Goal: Task Accomplishment & Management: Complete application form

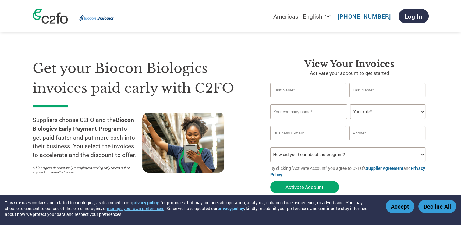
click at [307, 111] on input "text" at bounding box center [309, 111] width 77 height 15
type input "Eppendorf India Private Limited"
click at [293, 94] on input "text" at bounding box center [309, 90] width 76 height 14
type input "Gunasekaran"
type input "Ranganathan"
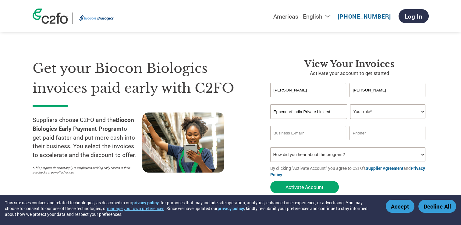
click at [400, 115] on select "Your role* CFO Controller Credit Manager Finance Director Treasurer CEO Preside…" at bounding box center [387, 111] width 75 height 15
select select "OTHER"
click at [350, 104] on select "Your role* CFO Controller Credit Manager Finance Director Treasurer CEO Preside…" at bounding box center [387, 111] width 75 height 15
click at [321, 134] on input "email" at bounding box center [309, 133] width 76 height 14
type input "Finance_EIPL@eppendorf.co.in"
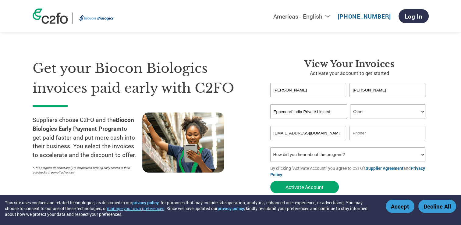
click at [386, 132] on input "text" at bounding box center [388, 133] width 76 height 14
type input "9940656327"
click at [362, 154] on select "How did you hear about the program? Received a letter Email Social Media Online…" at bounding box center [349, 154] width 156 height 15
select select "Email"
click at [271, 147] on select "How did you hear about the program? Received a letter Email Social Media Online…" at bounding box center [349, 154] width 156 height 15
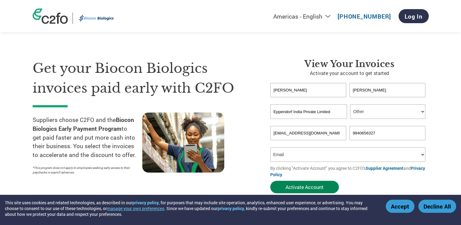
click at [297, 185] on button "Activate Account" at bounding box center [305, 187] width 69 height 13
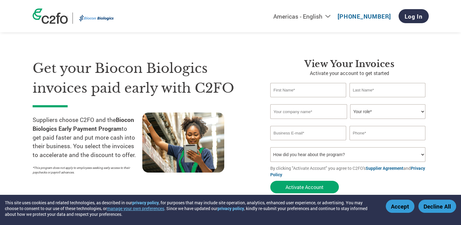
click at [294, 95] on input "text" at bounding box center [309, 90] width 76 height 14
click at [271, 181] on button "Activate Account" at bounding box center [305, 187] width 69 height 13
click at [293, 88] on input "Gunas" at bounding box center [309, 90] width 76 height 14
type input "Gunasekaran"
type input "Ranganathan"
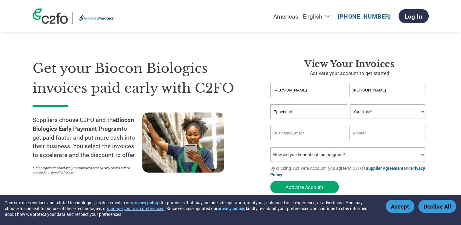
type input "Eppendorf India Private Limited"
click at [382, 113] on select "Your role* CFO Controller Credit Manager Finance Director Treasurer CEO Preside…" at bounding box center [387, 111] width 75 height 15
select select "OTHER"
click at [350, 104] on select "Your role* CFO Controller Credit Manager Finance Director Treasurer CEO Preside…" at bounding box center [387, 111] width 75 height 15
click at [299, 130] on input "email" at bounding box center [309, 133] width 76 height 14
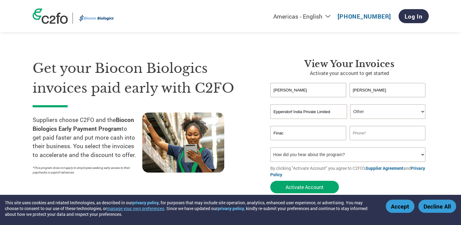
type input "Finac"
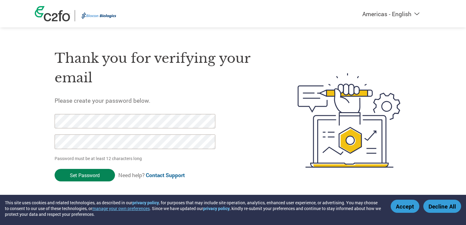
click at [99, 172] on input "Set Password" at bounding box center [85, 175] width 60 height 13
